Goal: Browse casually

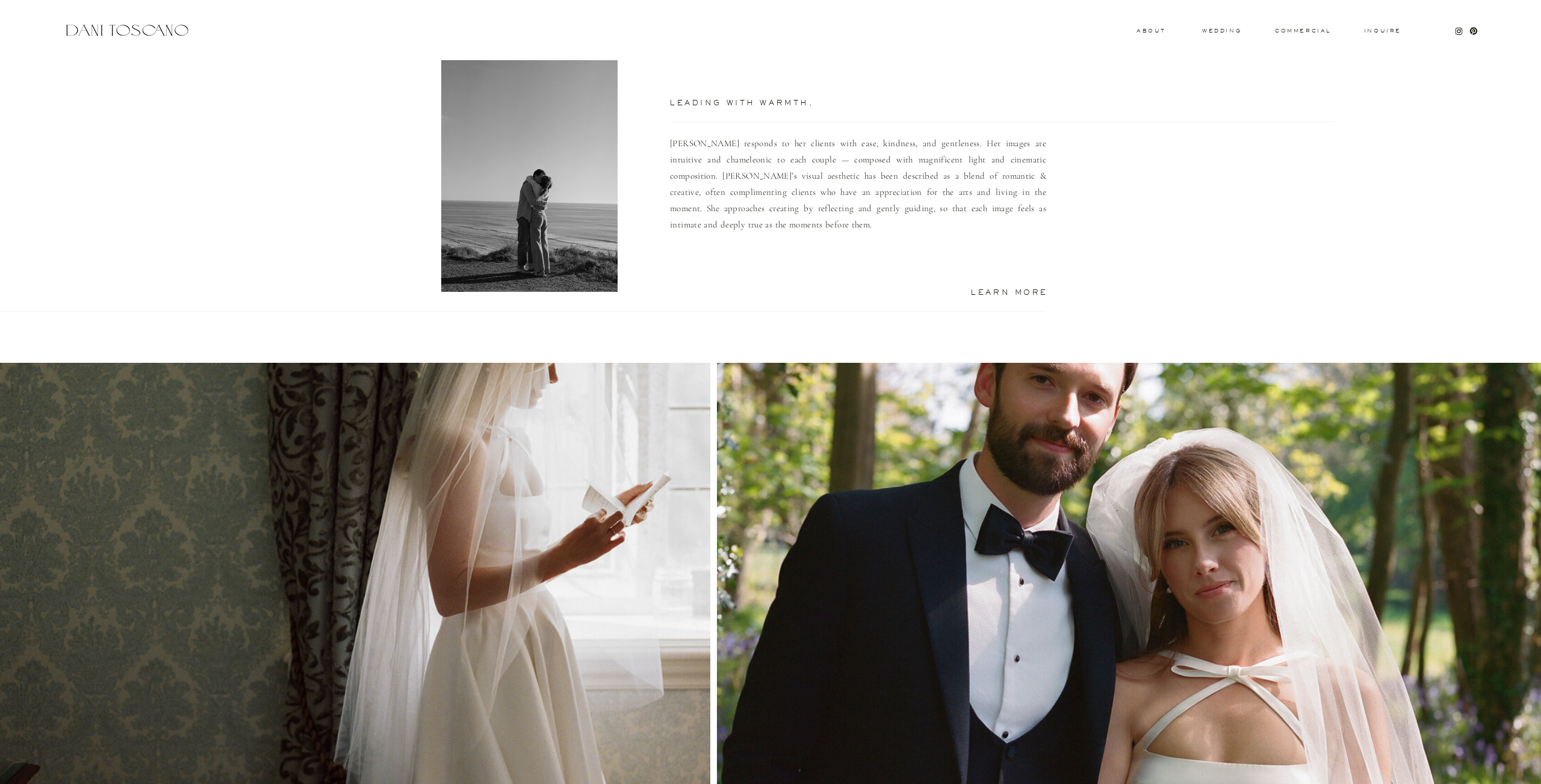
scroll to position [888, 0]
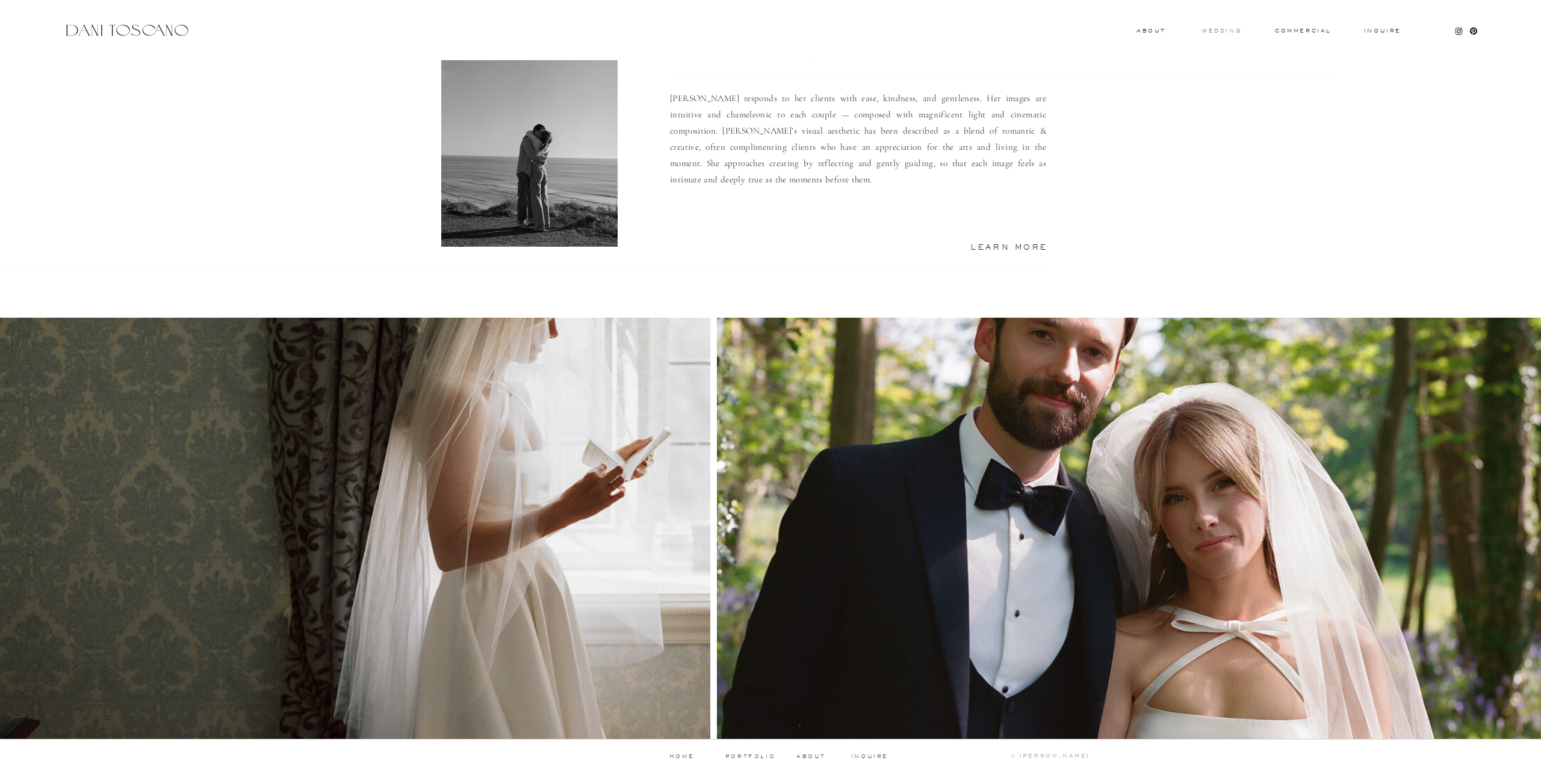
click at [1210, 32] on h3 "wedding" at bounding box center [1221, 30] width 39 height 4
click at [1214, 31] on h3 "wedding" at bounding box center [1221, 30] width 39 height 4
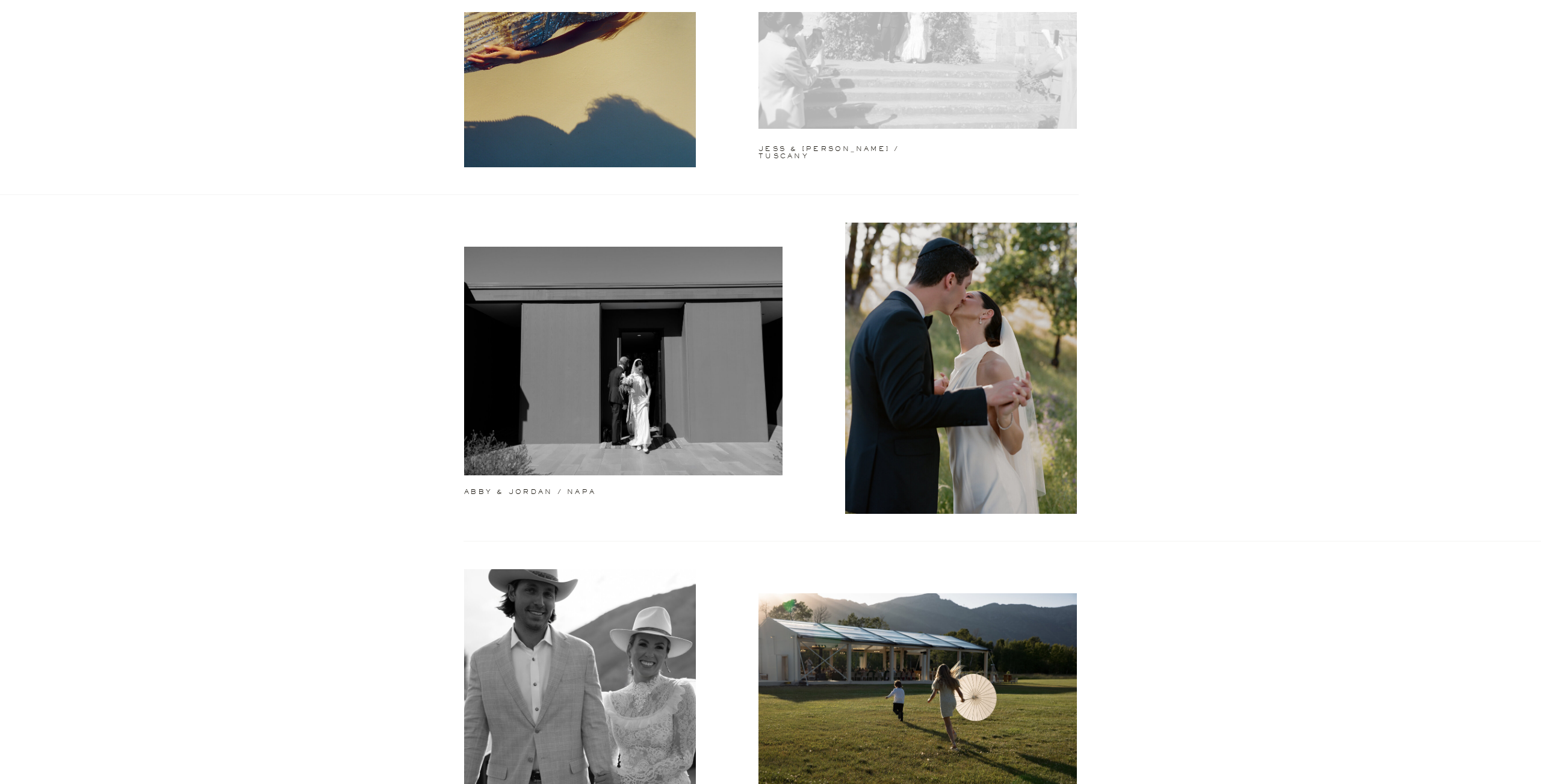
scroll to position [214, 0]
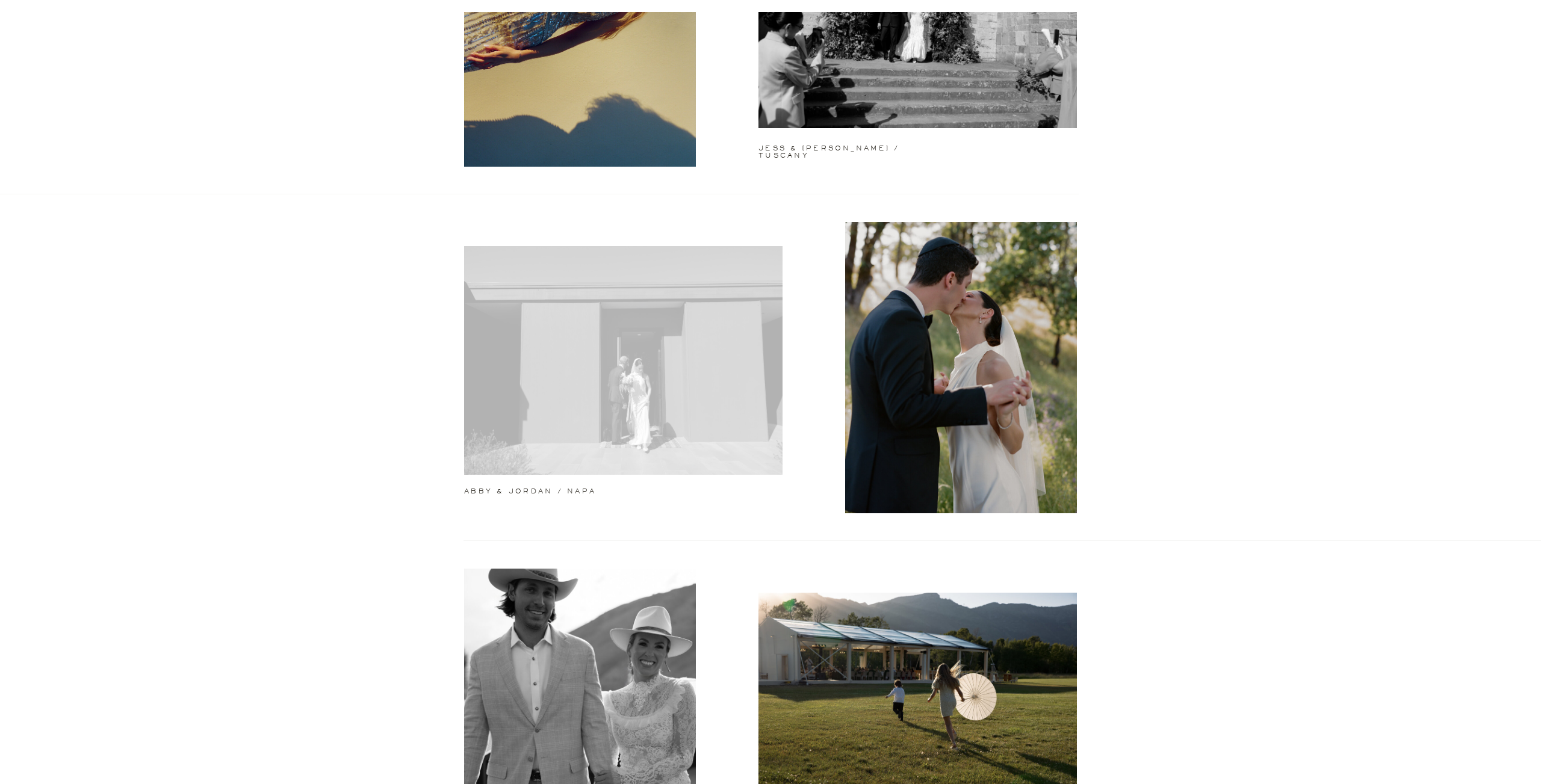
click at [690, 296] on div at bounding box center [623, 360] width 318 height 228
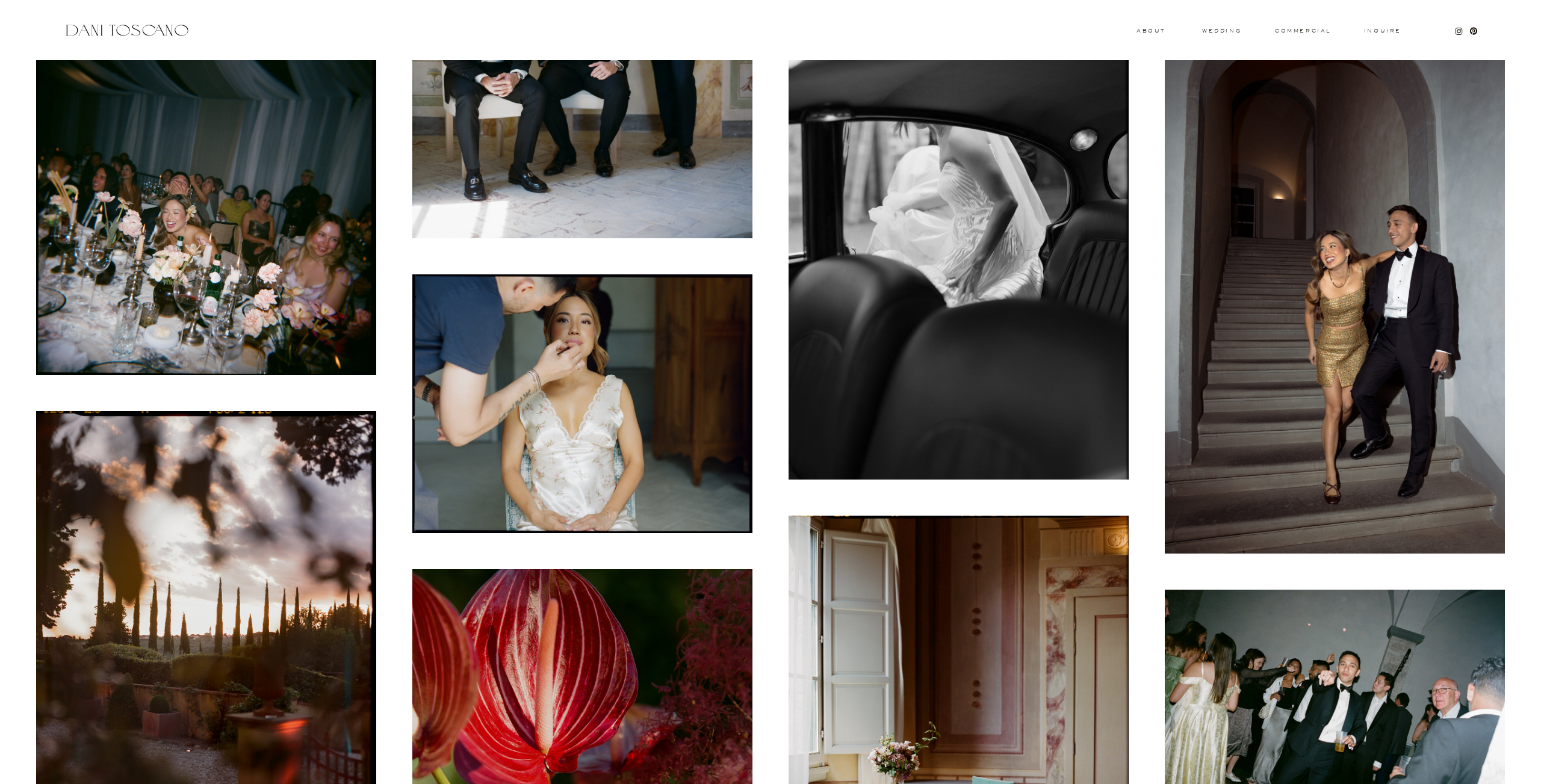
scroll to position [1445, 0]
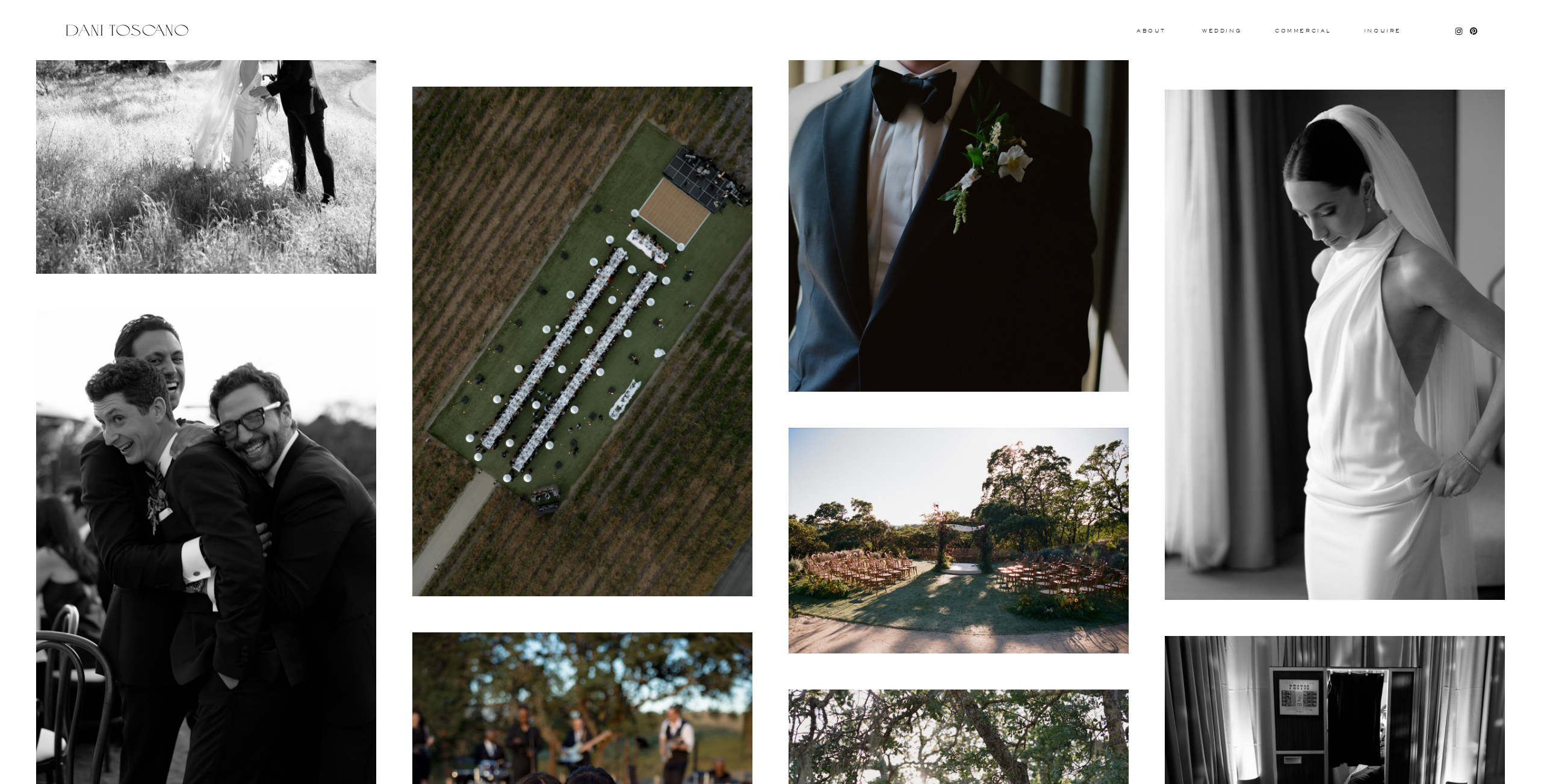
scroll to position [9089, 0]
